Goal: Task Accomplishment & Management: Manage account settings

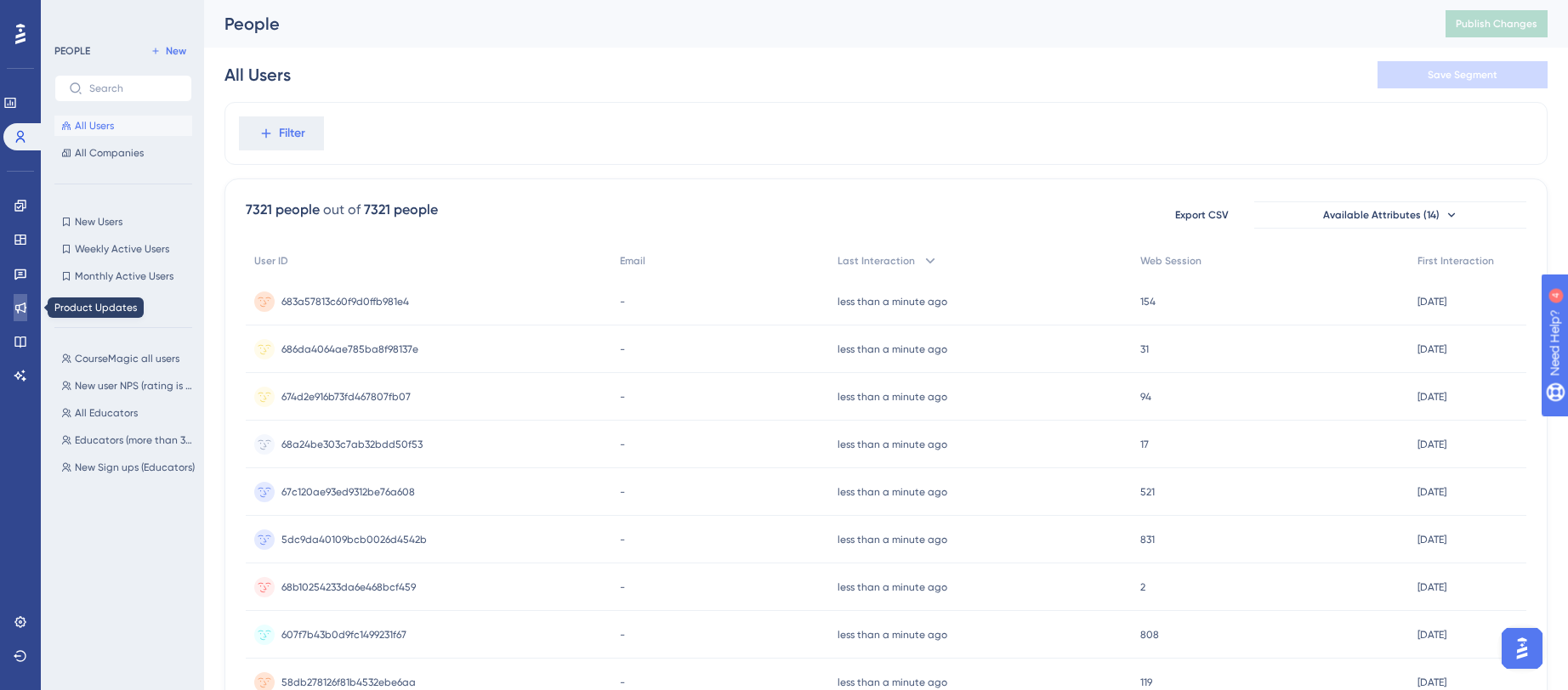
drag, startPoint x: 35, startPoint y: 304, endPoint x: 24, endPoint y: 290, distance: 17.8
click at [27, 304] on link at bounding box center [20, 307] width 13 height 27
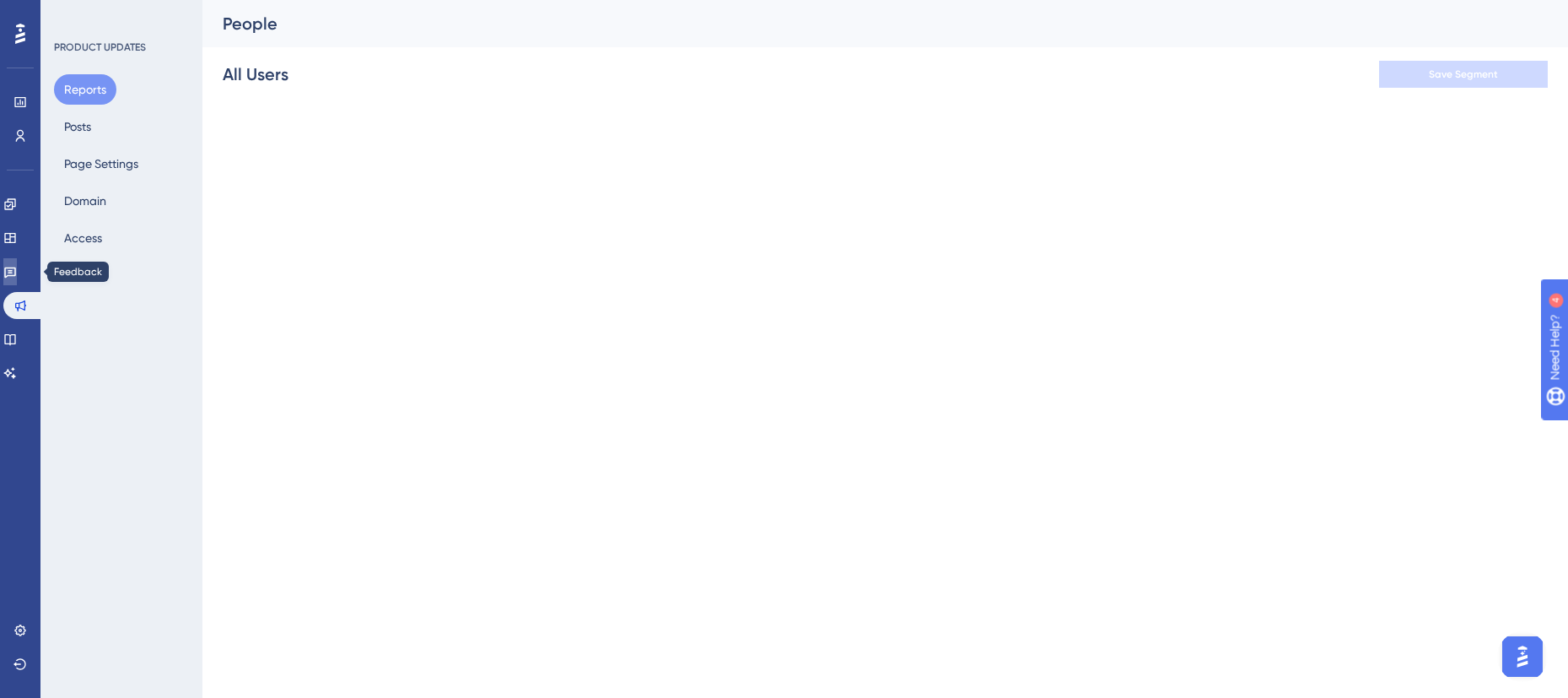
click at [14, 269] on icon at bounding box center [10, 273] width 12 height 11
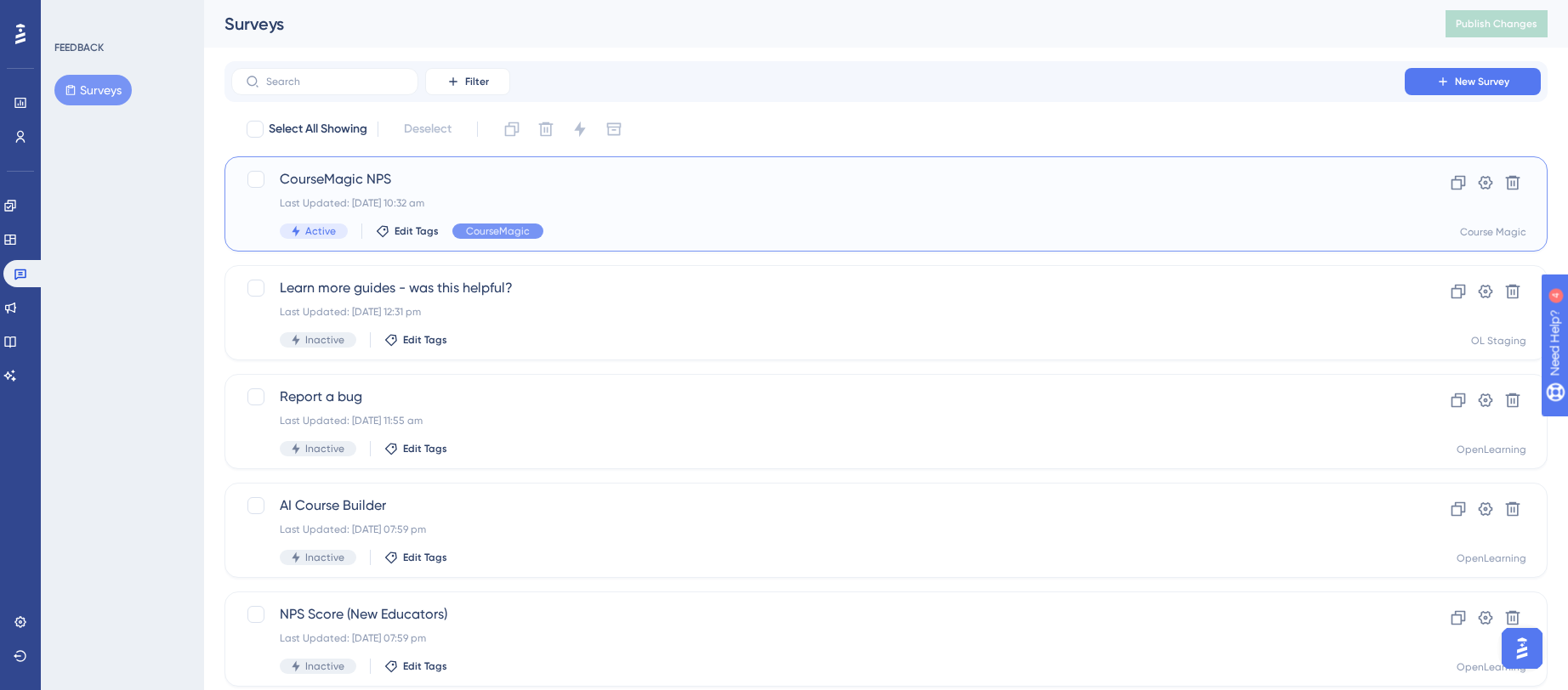
click at [641, 178] on span "CourseMagic NPS" at bounding box center [818, 179] width 1077 height 21
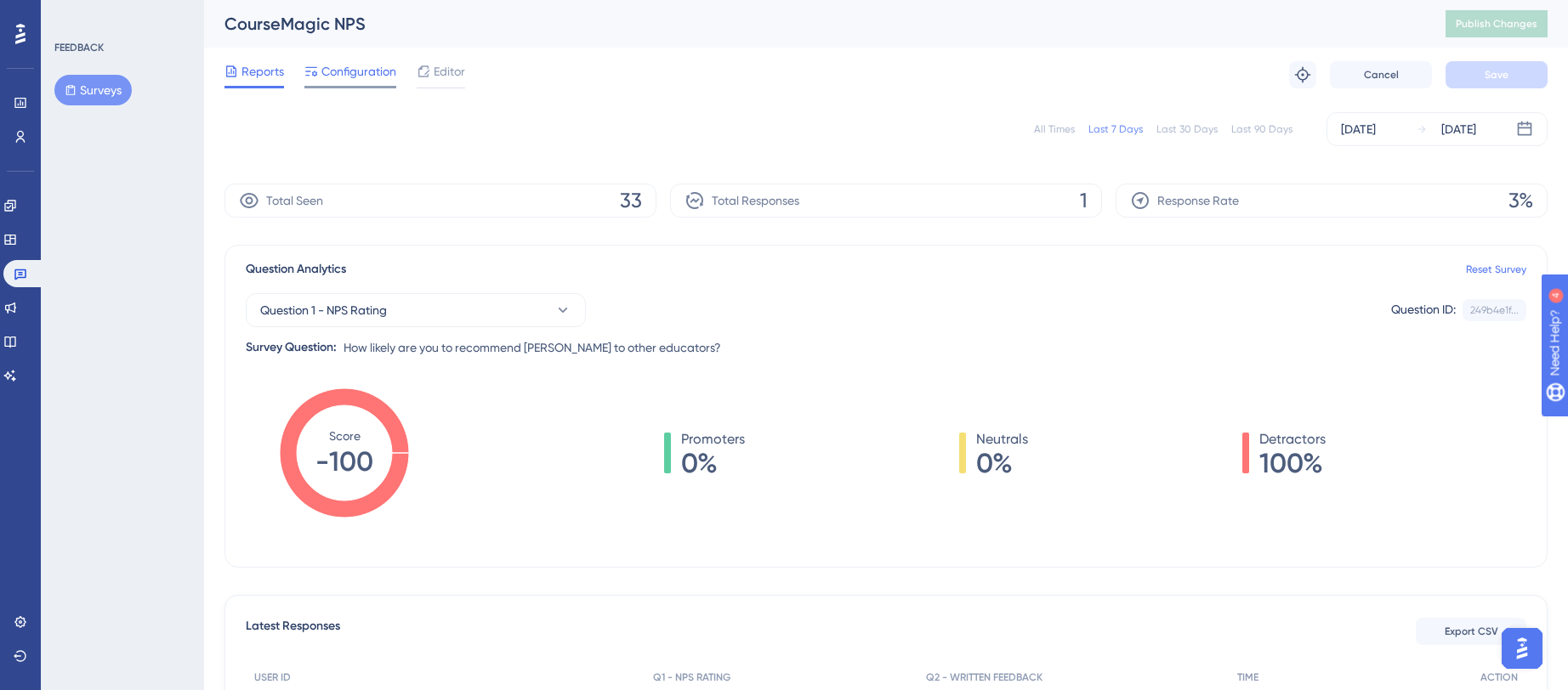
click at [352, 71] on span "Configuration" at bounding box center [358, 72] width 74 height 21
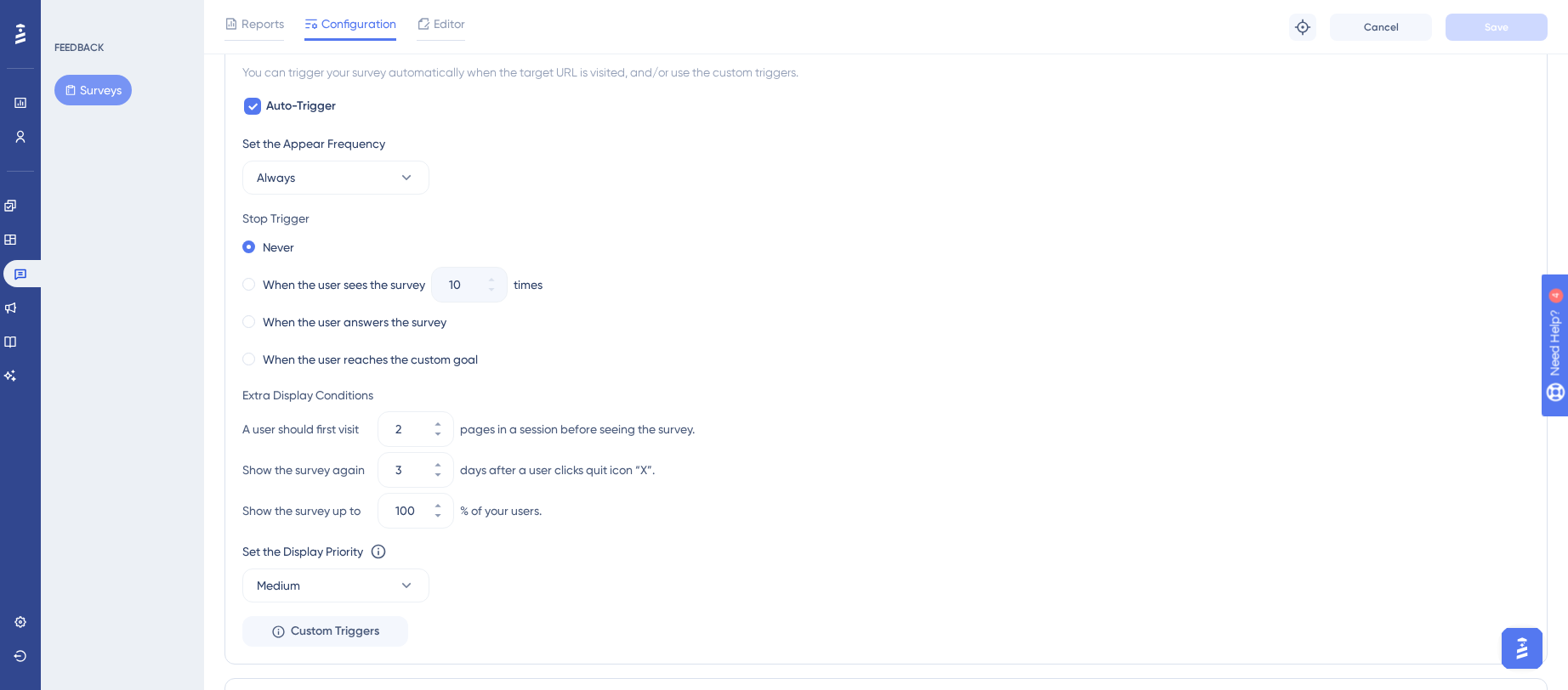
scroll to position [775, 0]
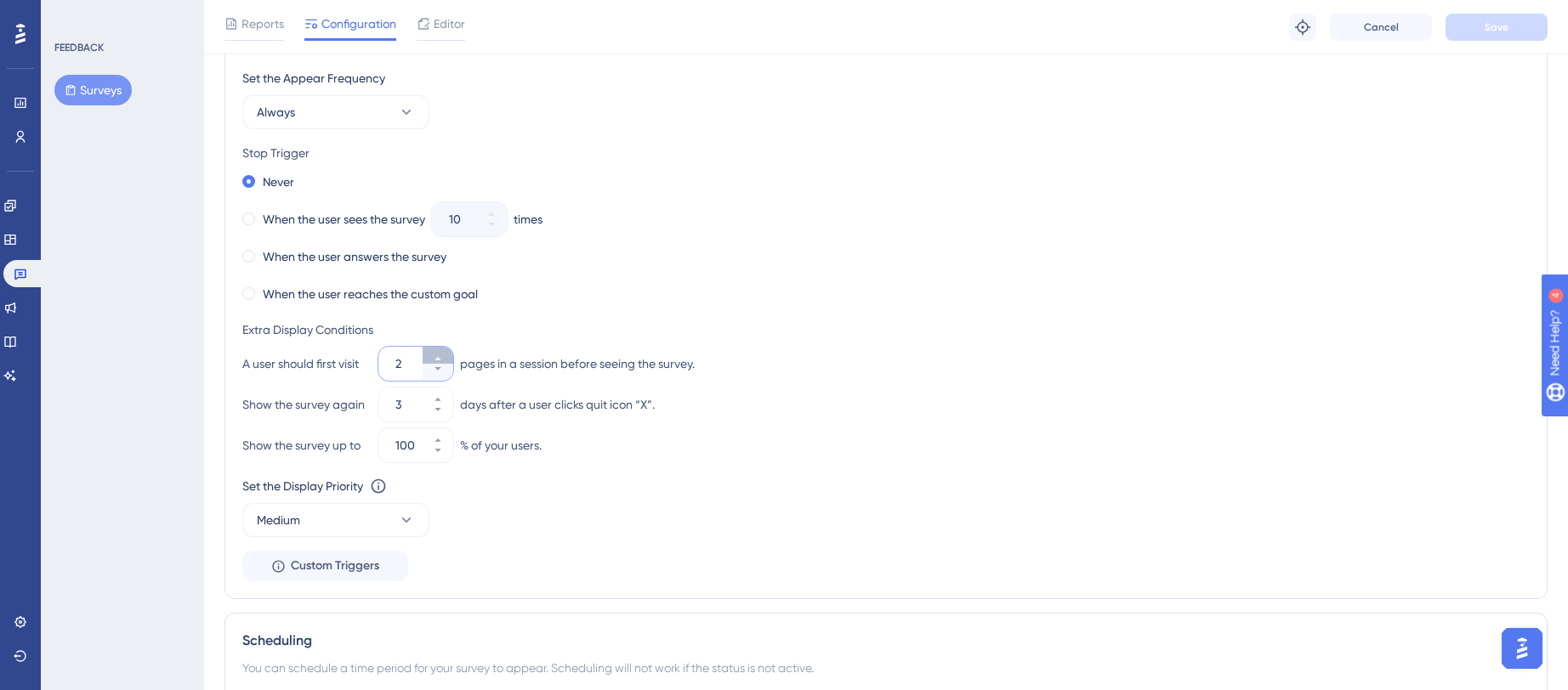
click at [435, 357] on icon at bounding box center [437, 358] width 10 height 10
type input "3"
click at [1524, 35] on button "Save" at bounding box center [1496, 26] width 102 height 27
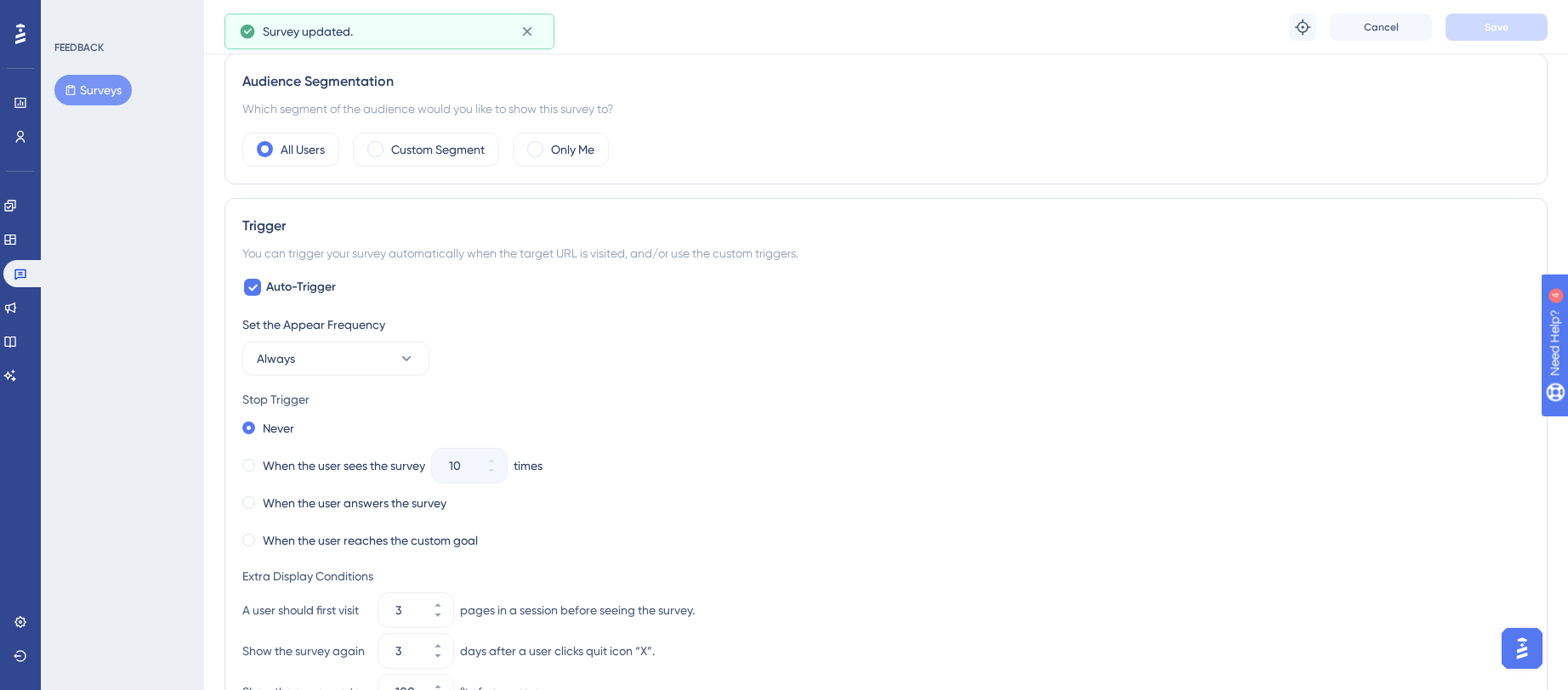
scroll to position [0, 0]
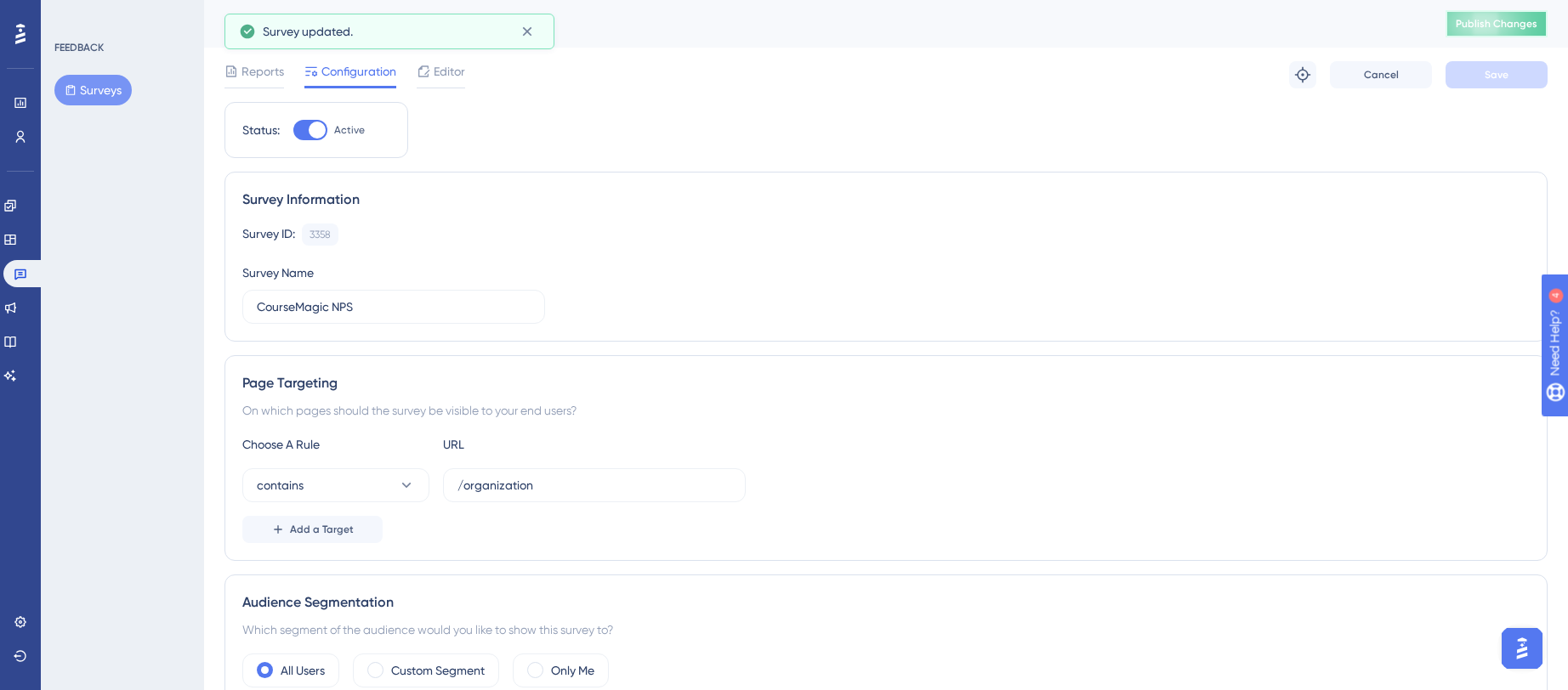
click at [1489, 32] on button "Publish Changes" at bounding box center [1496, 24] width 102 height 27
click at [243, 71] on span "Reports" at bounding box center [262, 72] width 42 height 21
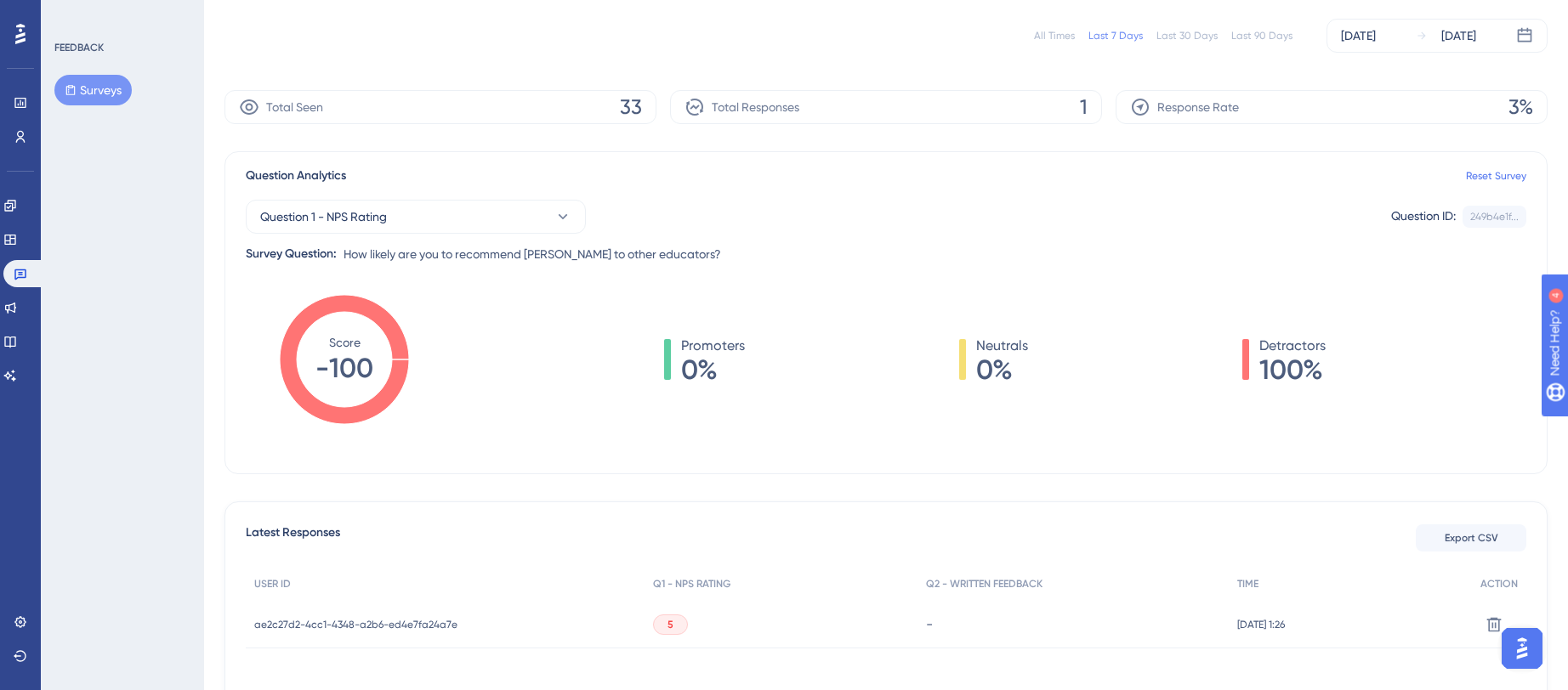
scroll to position [243, 0]
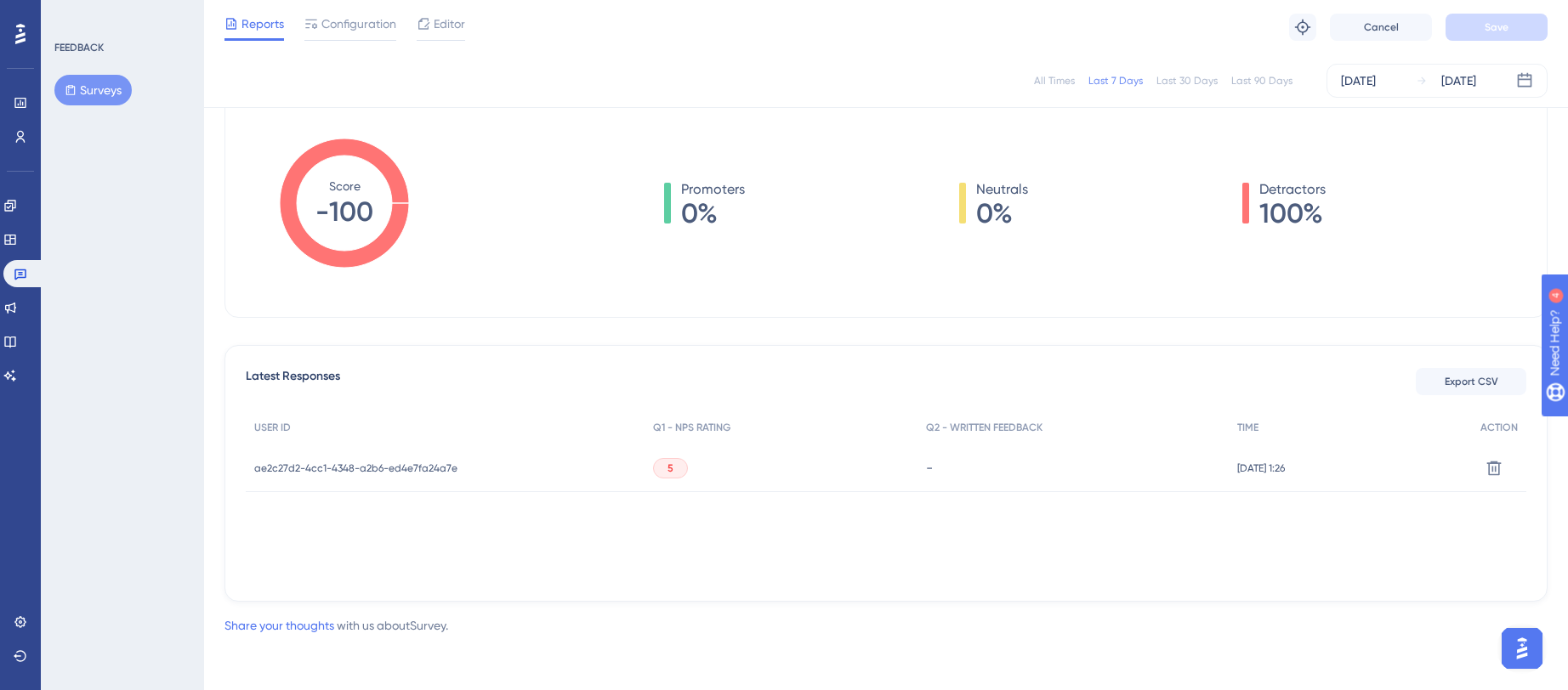
click at [370, 472] on span "ae2c27d2-4cc1-4348-a2b6-ed4e7fa24a7e" at bounding box center [356, 468] width 204 height 13
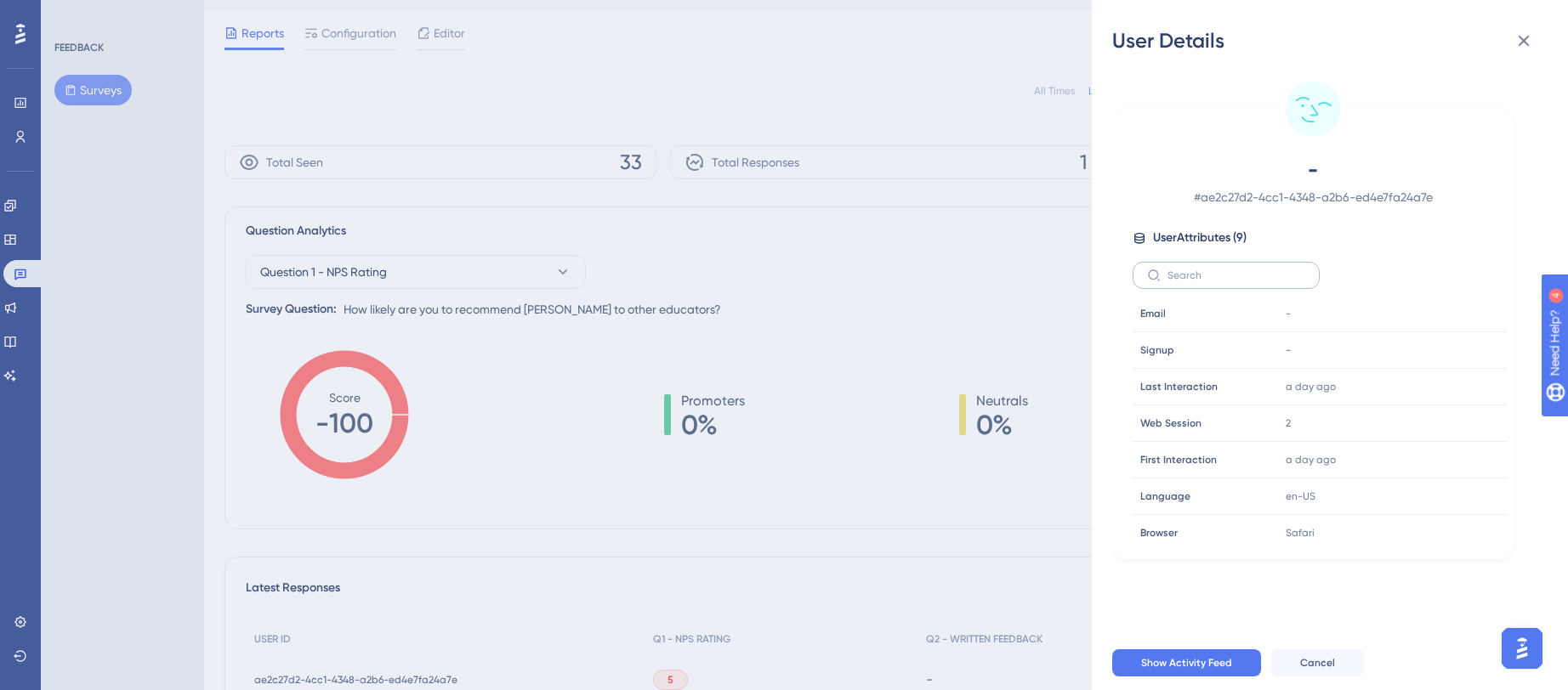
scroll to position [0, 0]
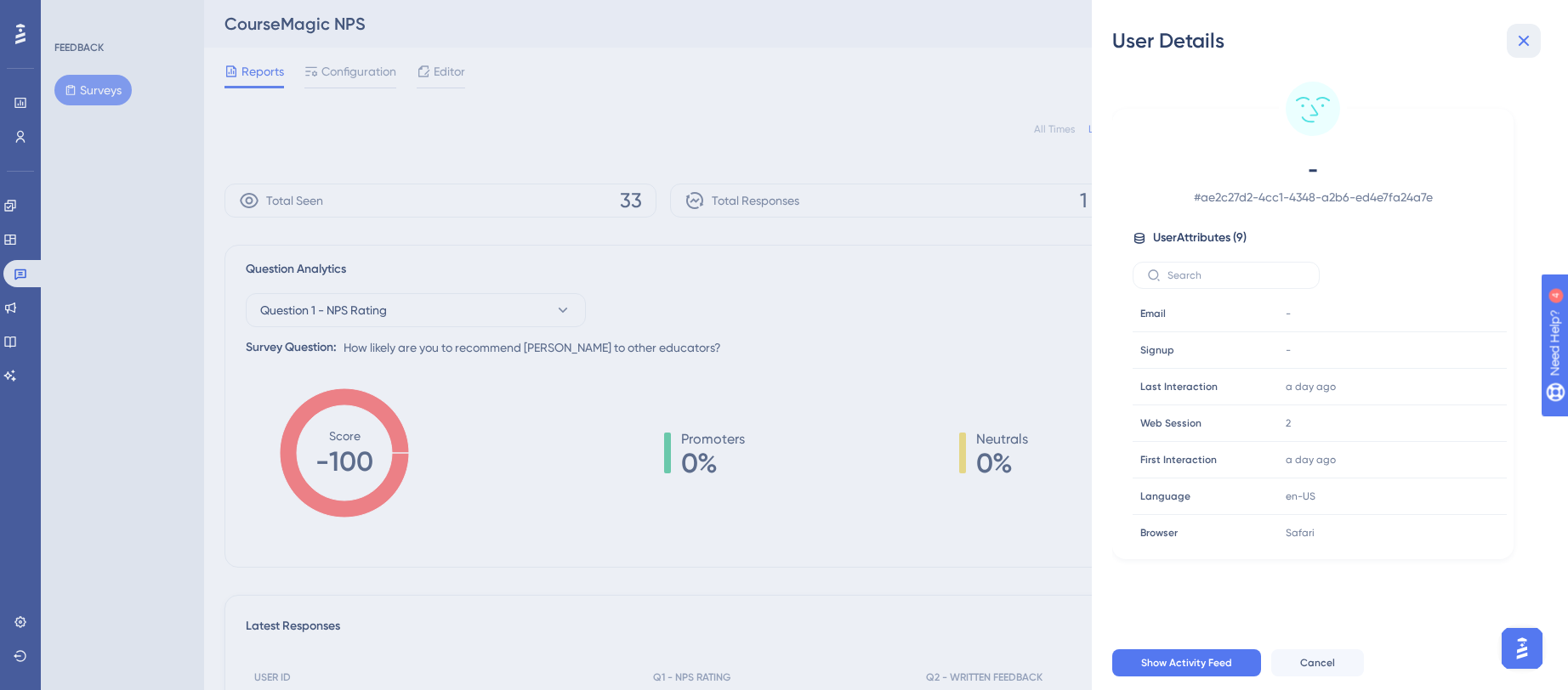
click at [1529, 39] on icon at bounding box center [1525, 41] width 21 height 21
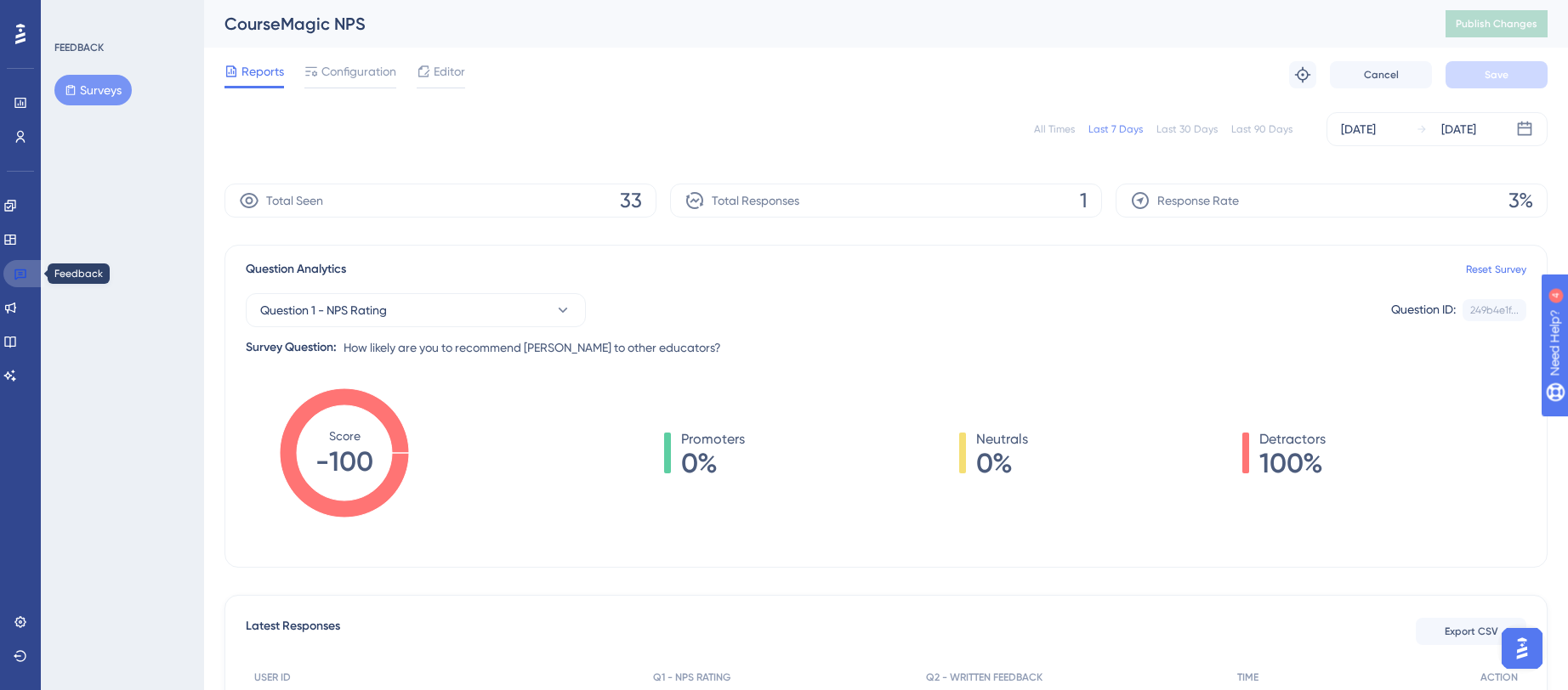
click at [19, 282] on link at bounding box center [24, 273] width 41 height 27
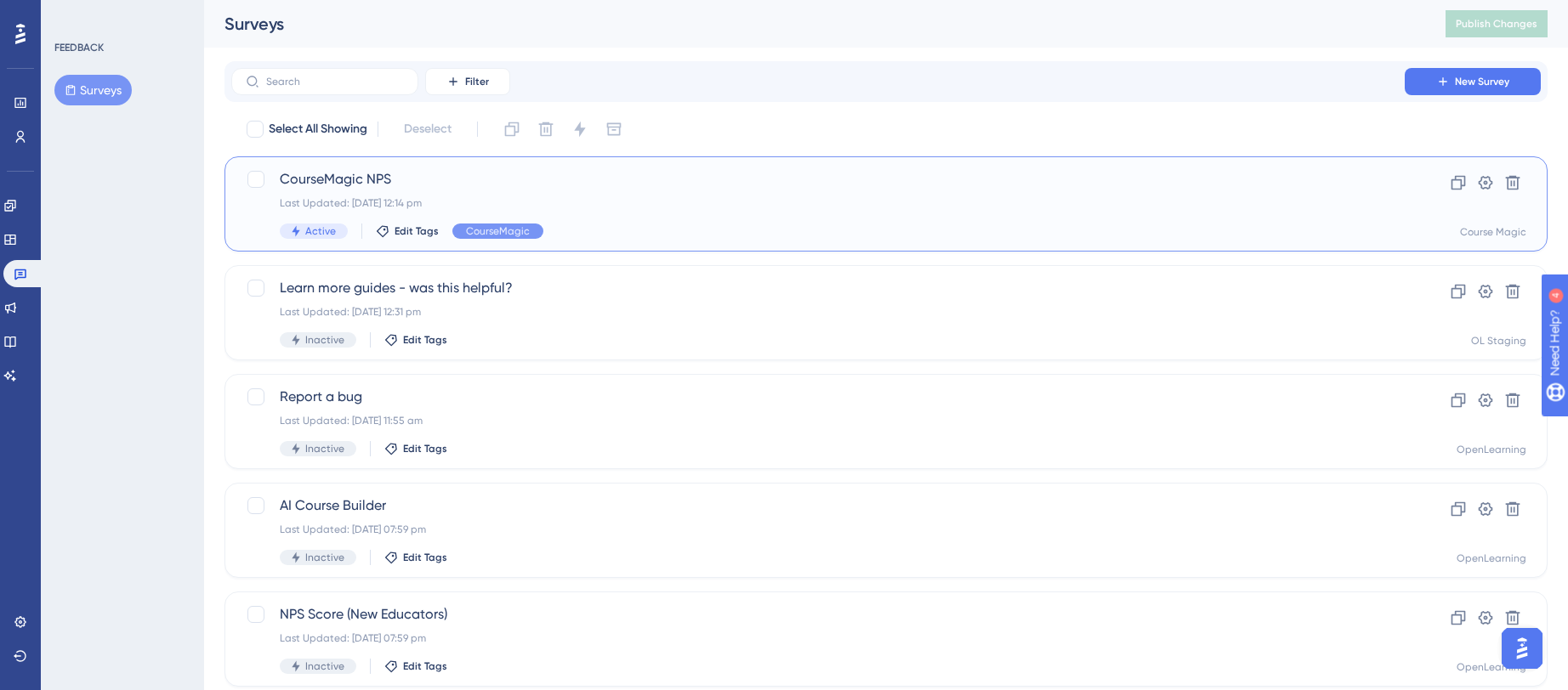
click at [635, 193] on div "CourseMagic NPS Last Updated: [DATE] 12:14 pm Active Edit Tags CourseMagic" at bounding box center [818, 204] width 1077 height 70
